Goal: Information Seeking & Learning: Learn about a topic

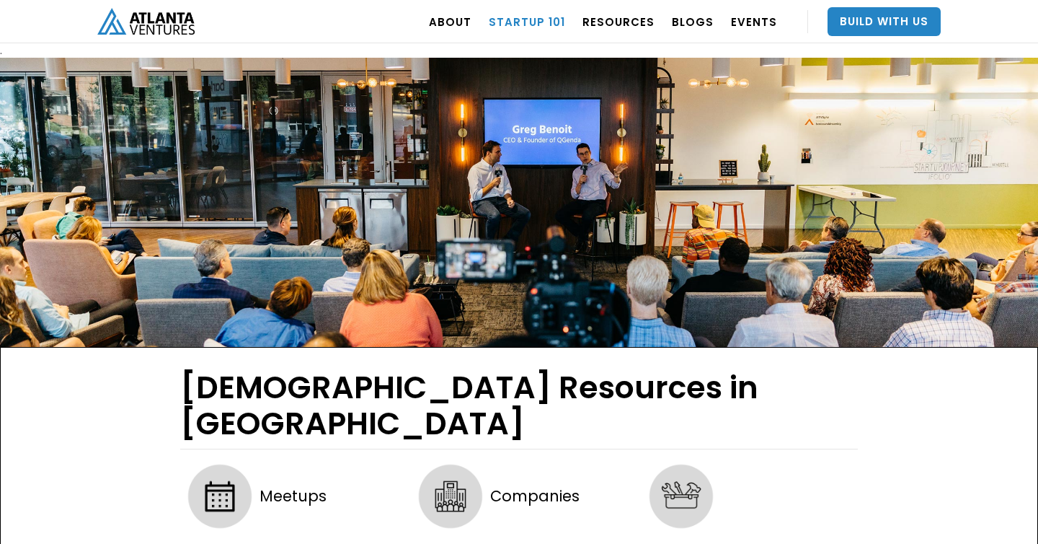
click at [554, 25] on link "Startup 101" at bounding box center [527, 21] width 76 height 40
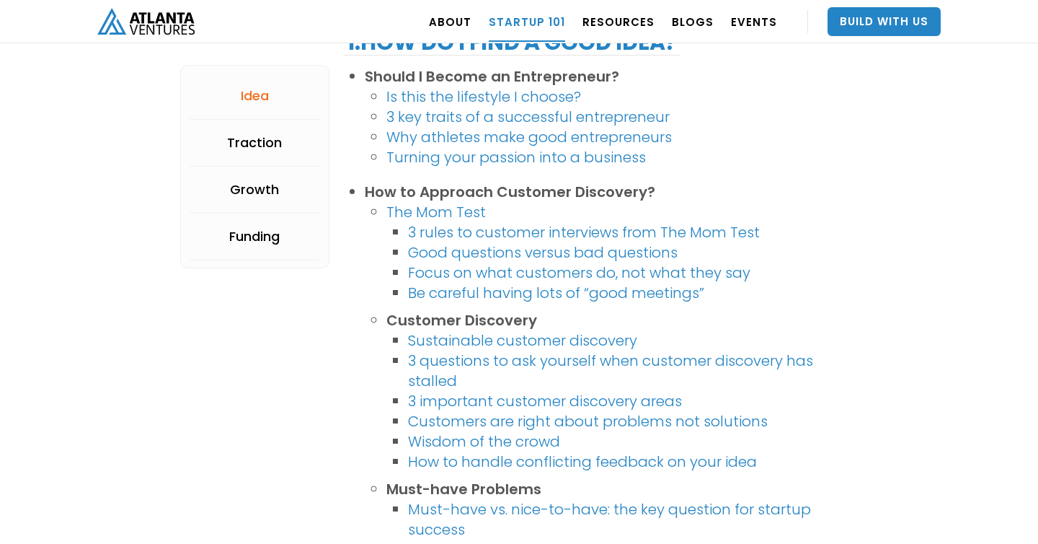
scroll to position [380, 0]
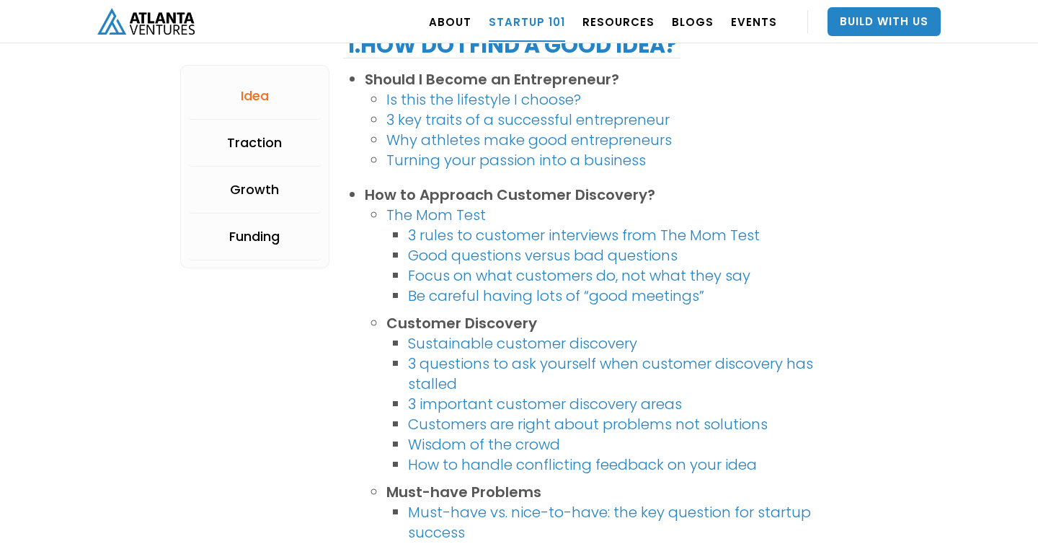
click at [604, 234] on link "3 rules to customer interviews from The Mom Test" at bounding box center [584, 235] width 352 height 20
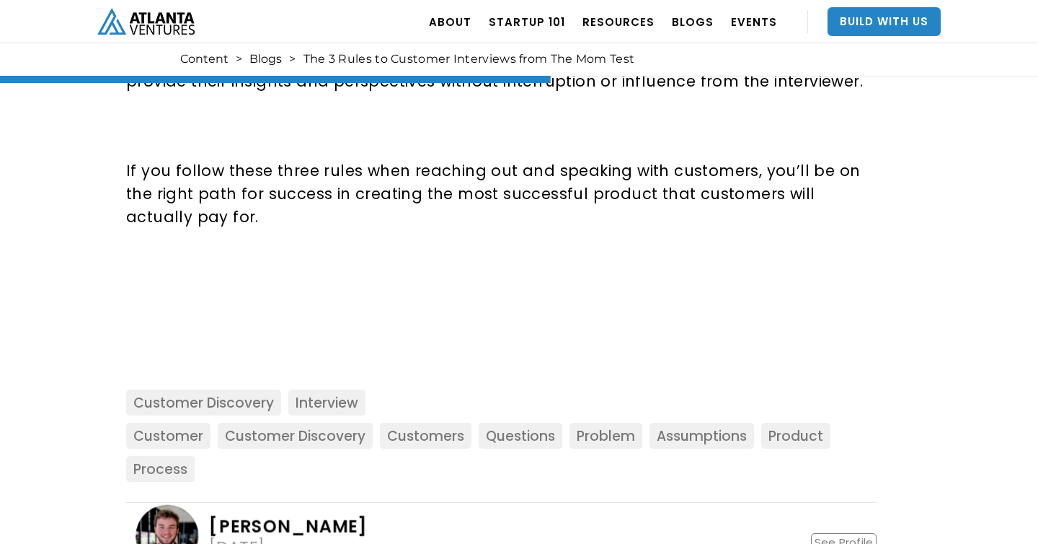
scroll to position [1606, 0]
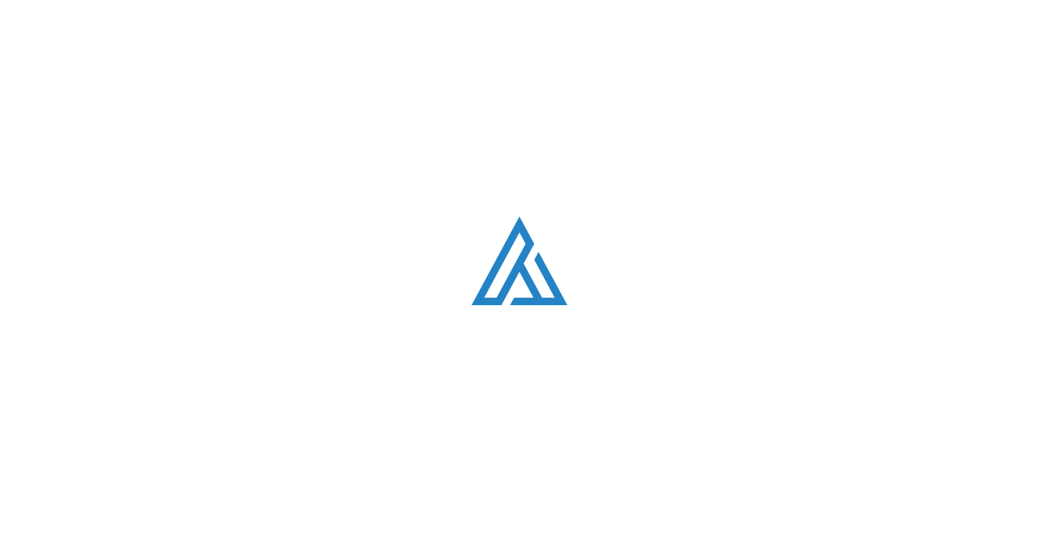
scroll to position [380, 0]
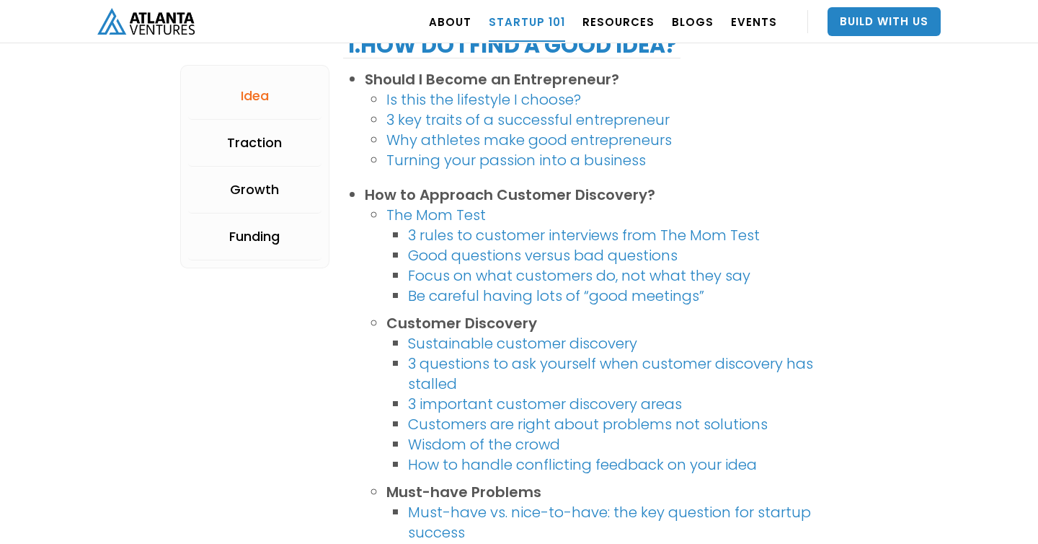
click at [540, 299] on link "Be careful having lots of “good meetings”" at bounding box center [556, 296] width 296 height 20
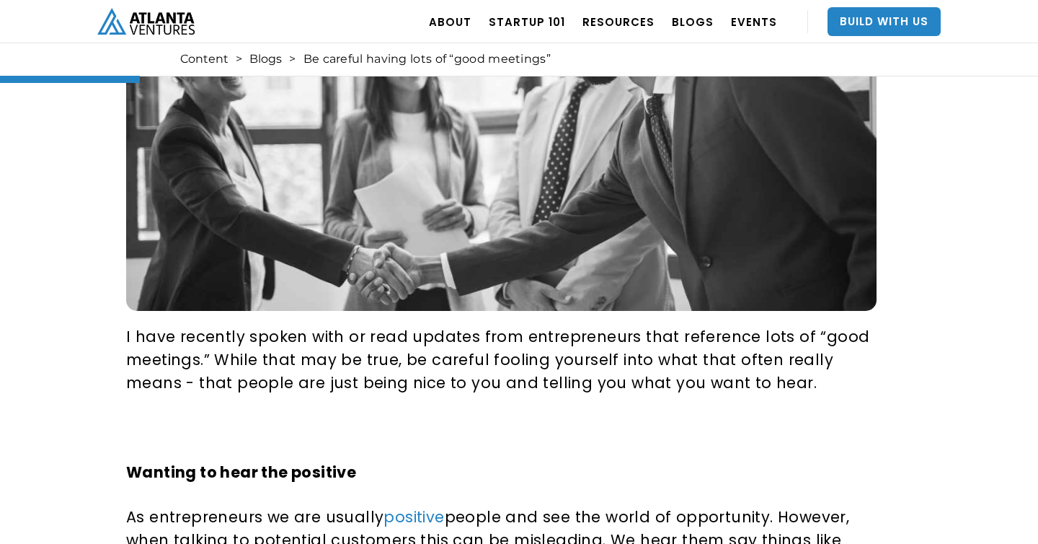
scroll to position [361, 0]
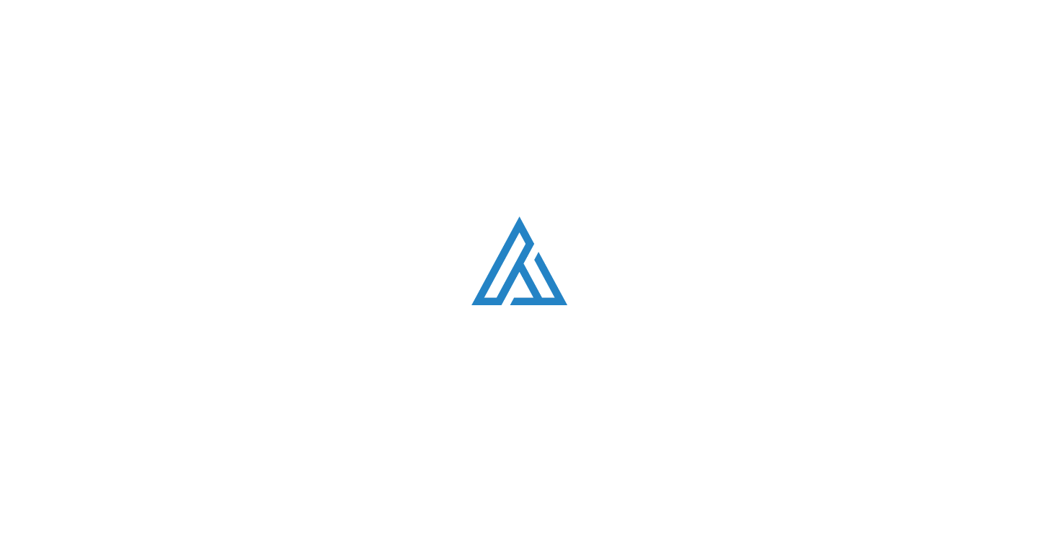
scroll to position [380, 0]
